Goal: Navigation & Orientation: Find specific page/section

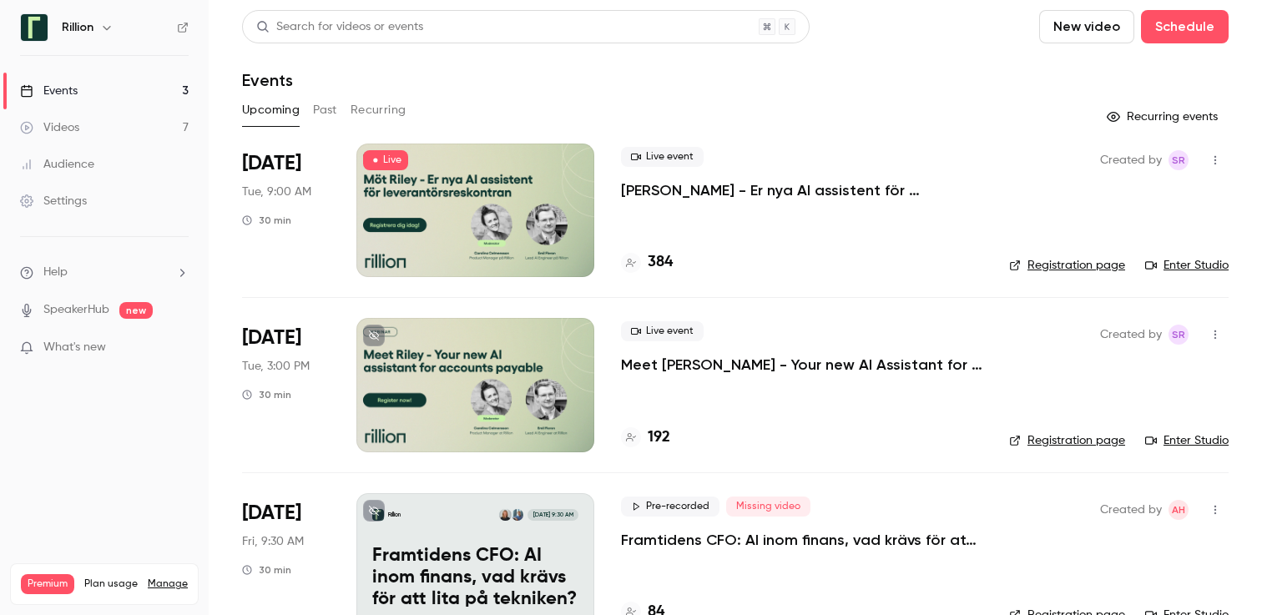
scroll to position [42, 0]
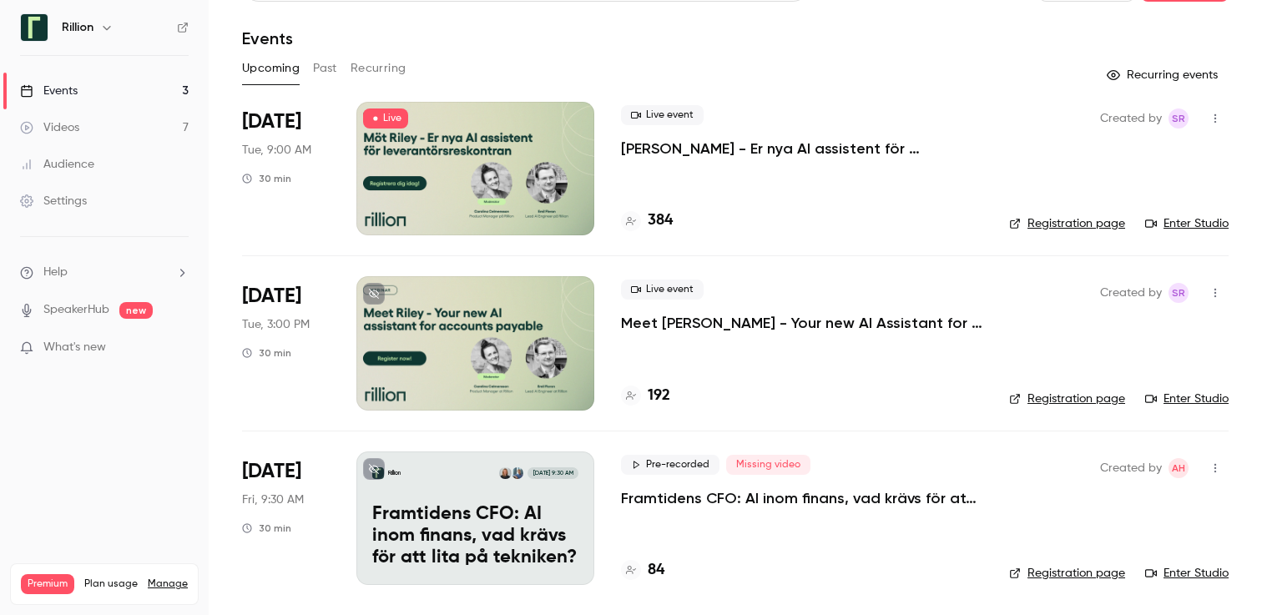
click at [1177, 224] on link "Enter Studio" at bounding box center [1186, 223] width 83 height 17
click at [1060, 220] on link "Registration page" at bounding box center [1067, 223] width 116 height 17
